Goal: Book appointment/travel/reservation

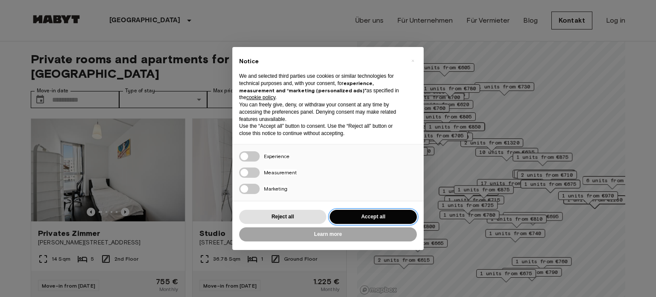
click at [376, 223] on button "Accept all" at bounding box center [373, 217] width 87 height 14
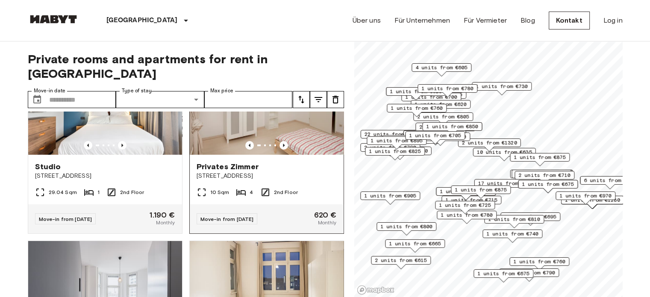
scroll to position [256, 0]
click at [86, 91] on input "Move-in date" at bounding box center [82, 99] width 67 height 17
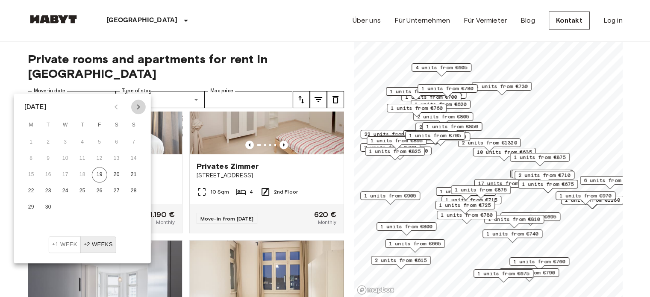
click at [136, 102] on icon "Next month" at bounding box center [138, 107] width 10 height 10
click at [133, 161] on button "12" at bounding box center [133, 158] width 15 height 15
type input "**********"
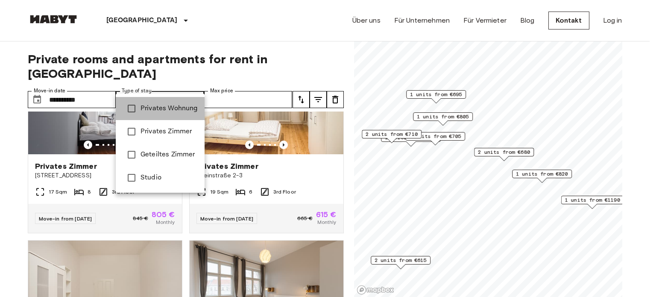
click at [173, 112] on span "Privates Wohnung" at bounding box center [169, 108] width 57 height 10
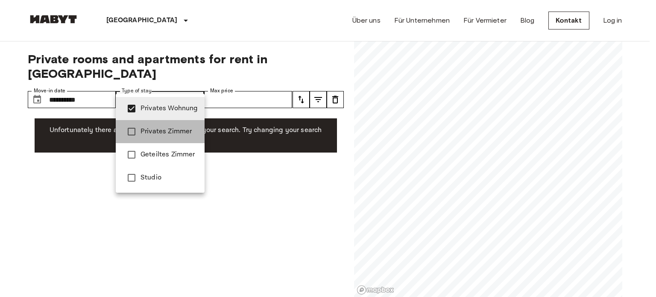
click at [151, 135] on span "Privates Zimmer" at bounding box center [169, 131] width 57 height 10
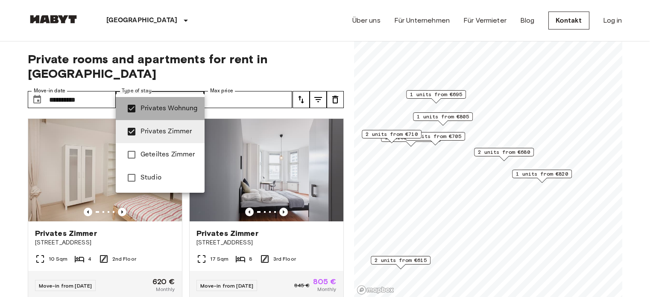
click at [165, 113] on span "Privates Wohnung" at bounding box center [169, 108] width 57 height 10
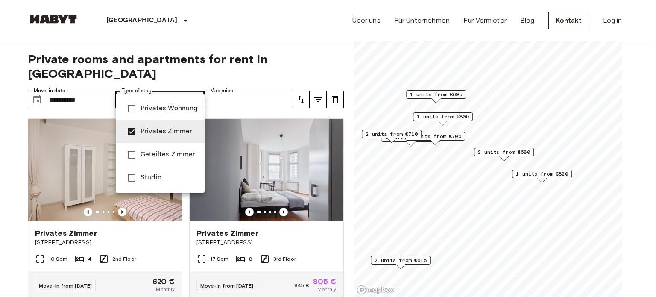
click at [163, 183] on li "Studio" at bounding box center [160, 177] width 89 height 23
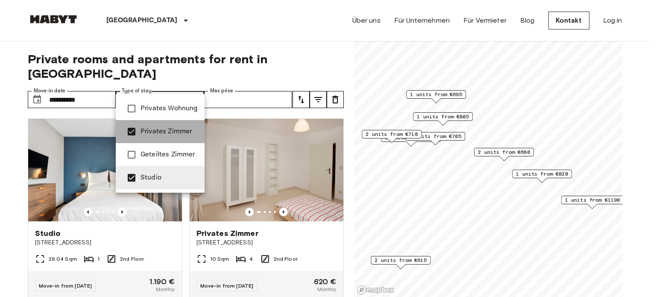
click at [170, 138] on li "Privates Zimmer" at bounding box center [160, 131] width 89 height 23
type input "******"
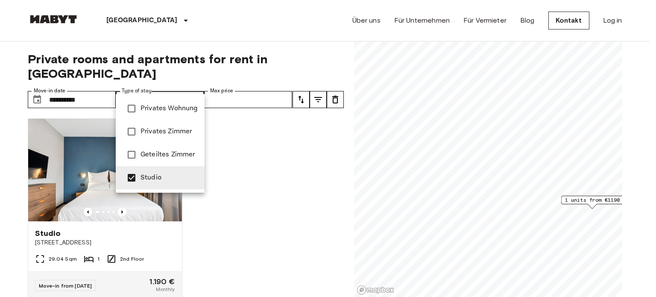
click at [52, 219] on div at bounding box center [328, 148] width 656 height 297
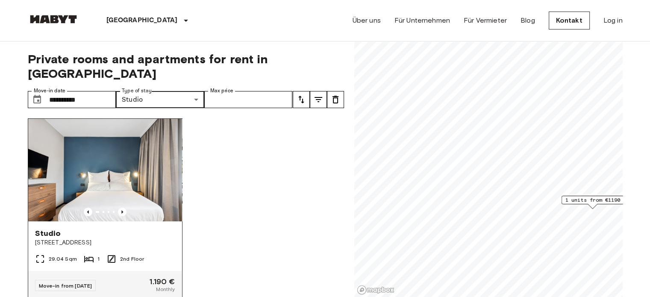
scroll to position [16, 0]
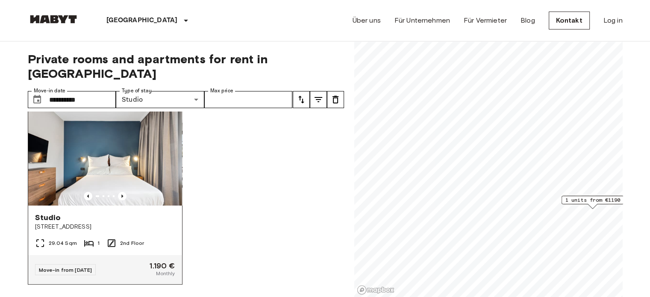
click at [138, 255] on div "Move-in from [DATE] 1.190 € Monthly" at bounding box center [105, 269] width 154 height 29
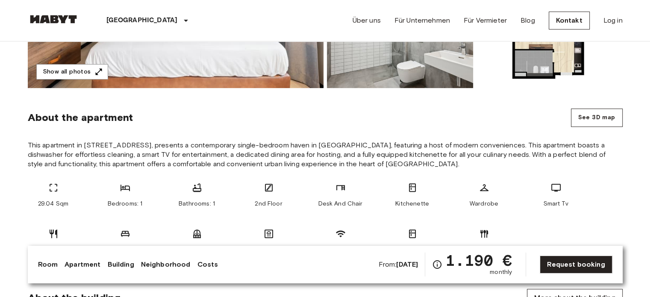
scroll to position [252, 0]
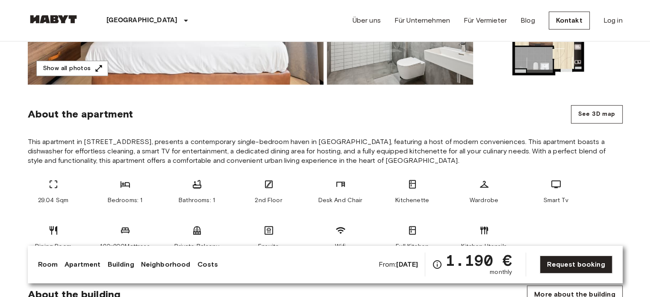
click at [401, 264] on b "[DATE]" at bounding box center [407, 264] width 22 height 8
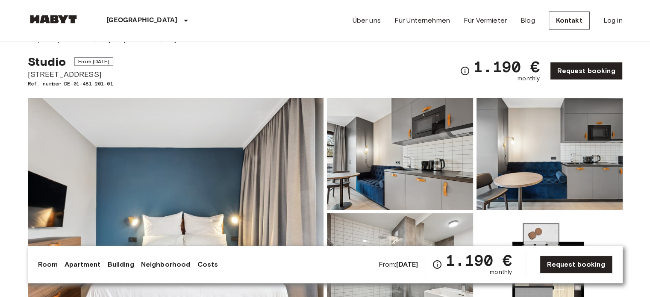
scroll to position [13, 0]
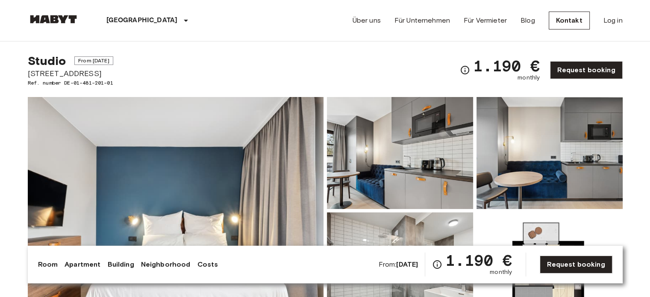
click at [109, 62] on span "From [DATE]" at bounding box center [93, 60] width 39 height 9
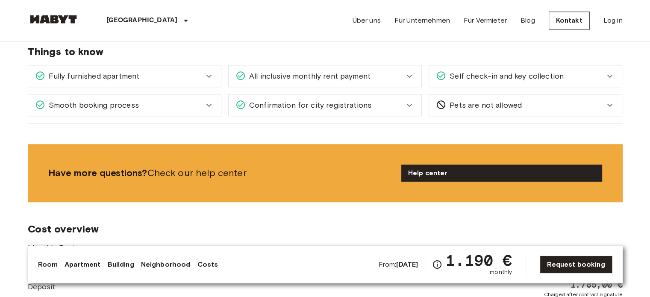
scroll to position [856, 0]
